Goal: Find specific page/section: Find specific page/section

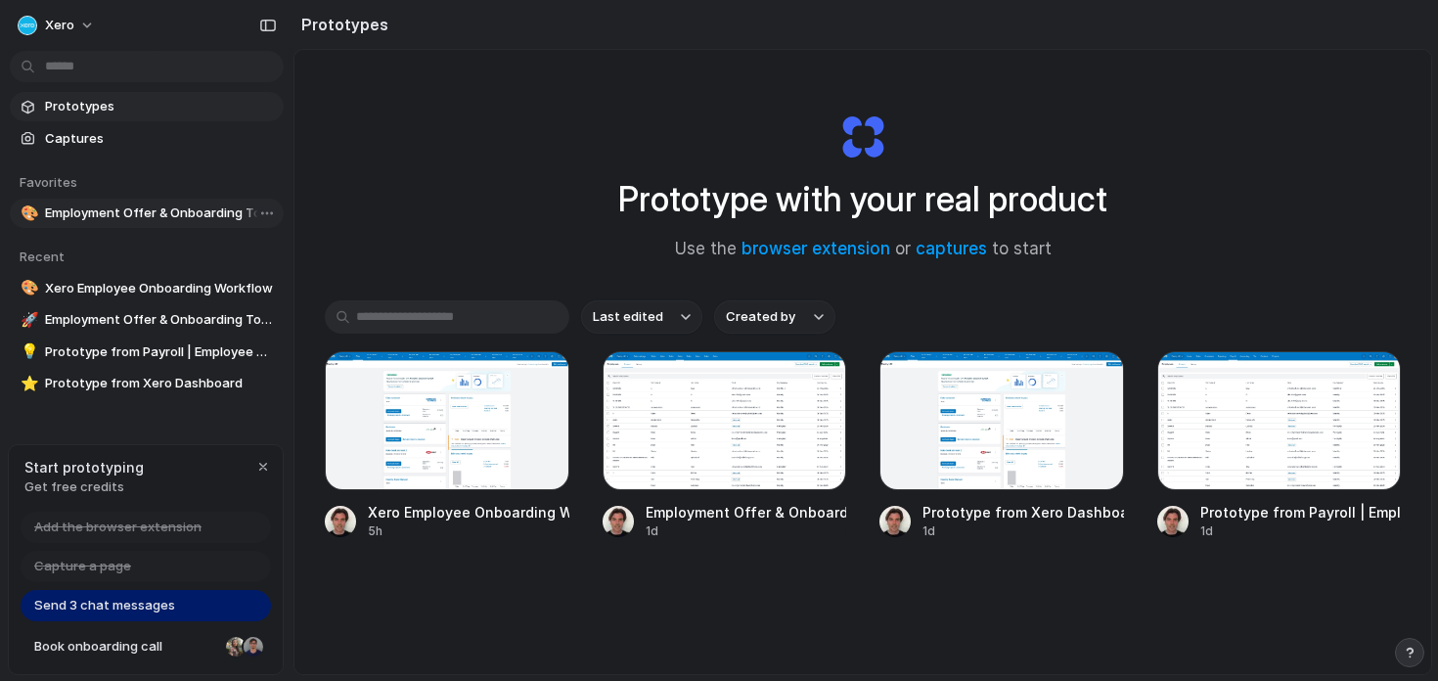
click at [174, 206] on span "Employment Offer & Onboarding Tools" at bounding box center [160, 213] width 231 height 20
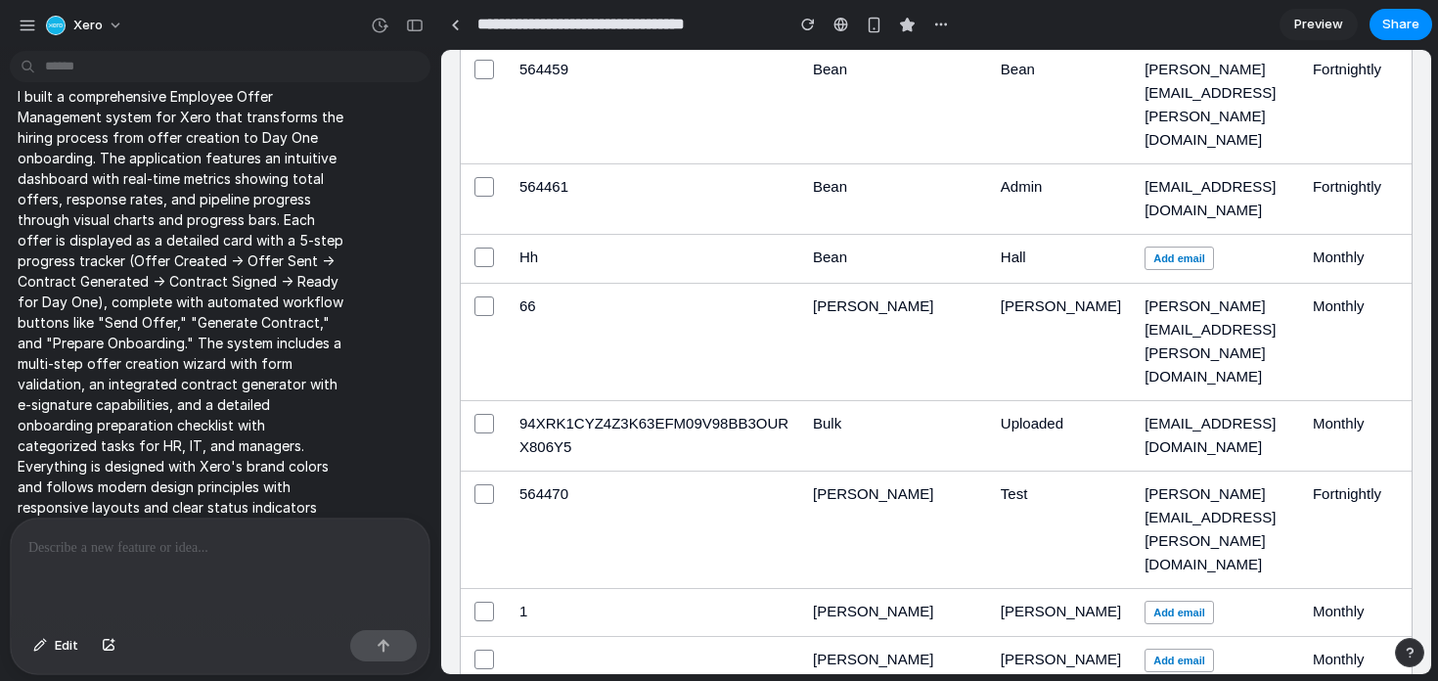
scroll to position [434, 0]
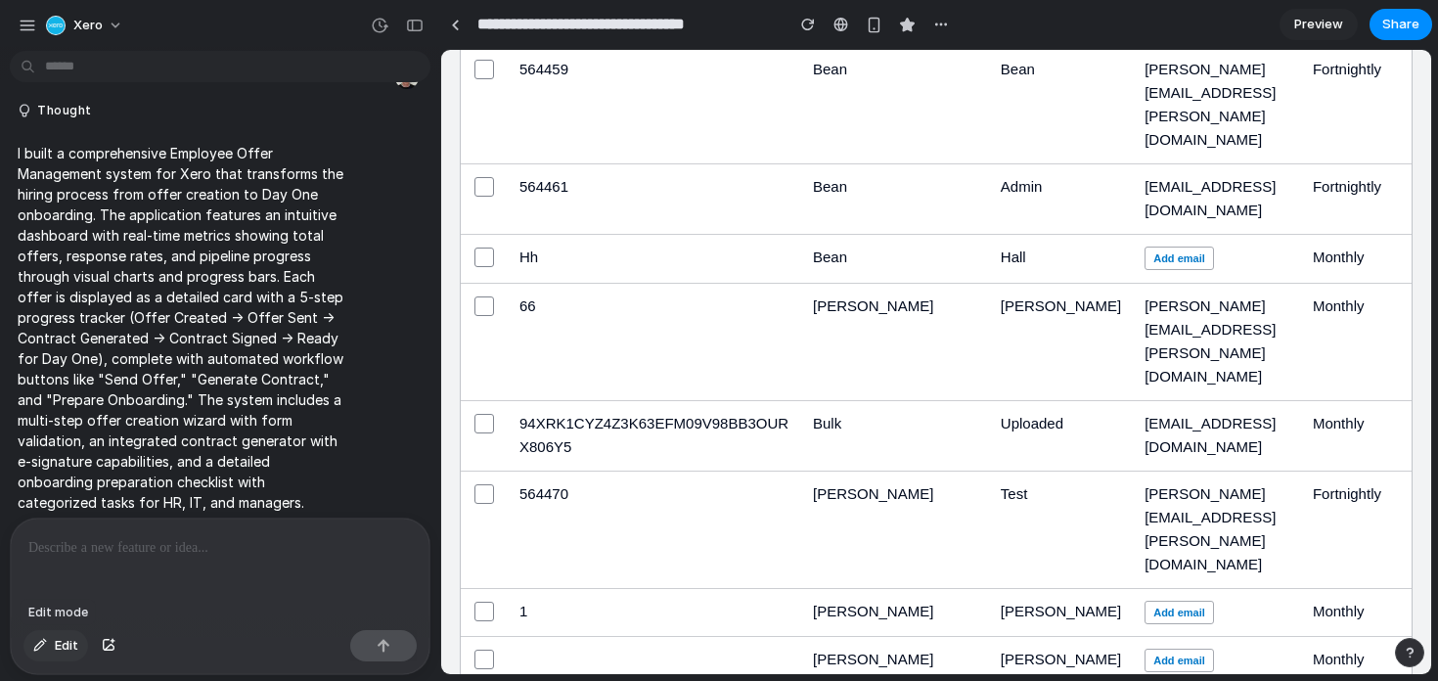
click at [73, 644] on span "Edit" at bounding box center [66, 646] width 23 height 20
